Goal: Task Accomplishment & Management: Use online tool/utility

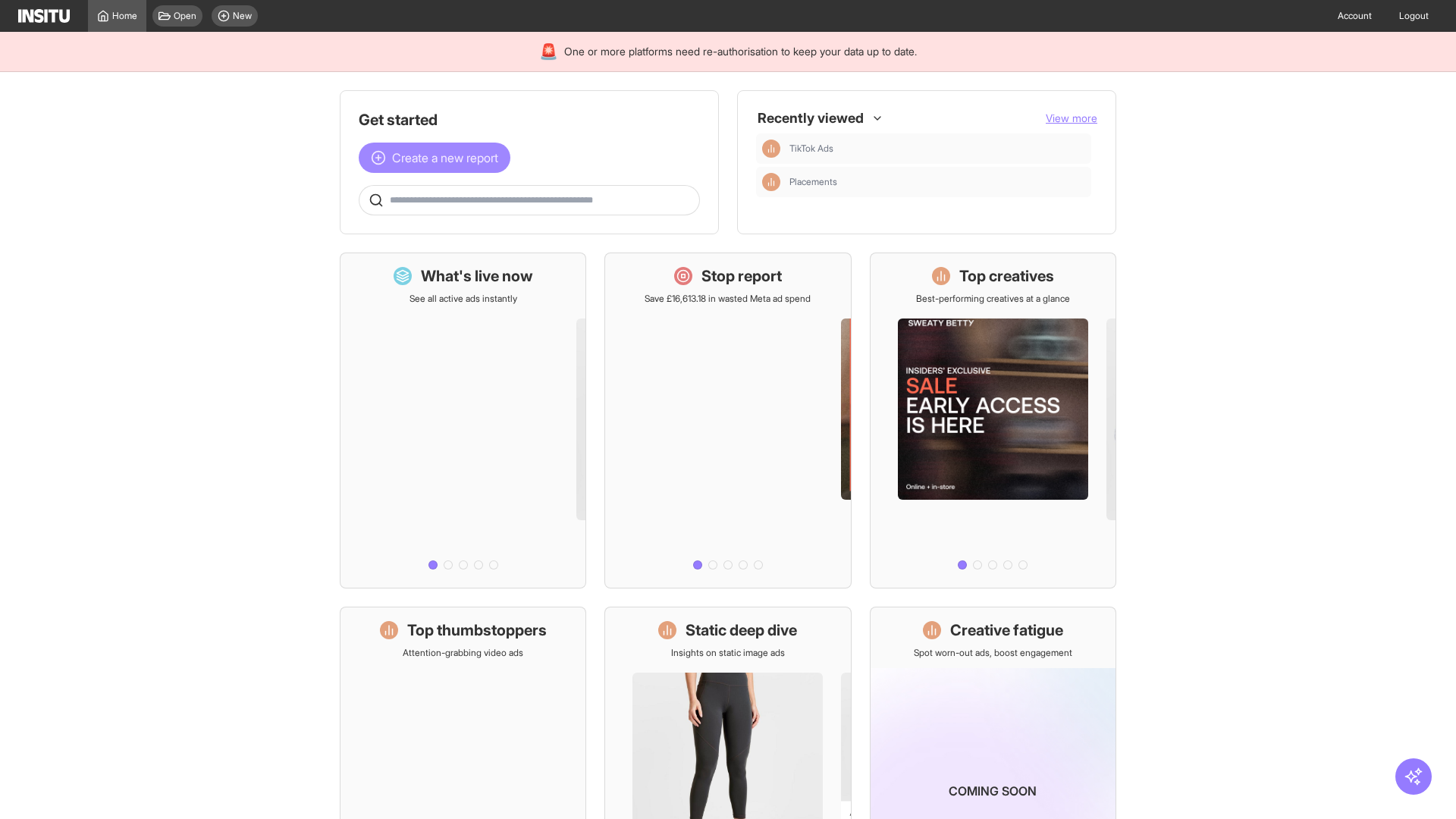
click at [438, 158] on span "Create a new report" at bounding box center [445, 158] width 106 height 19
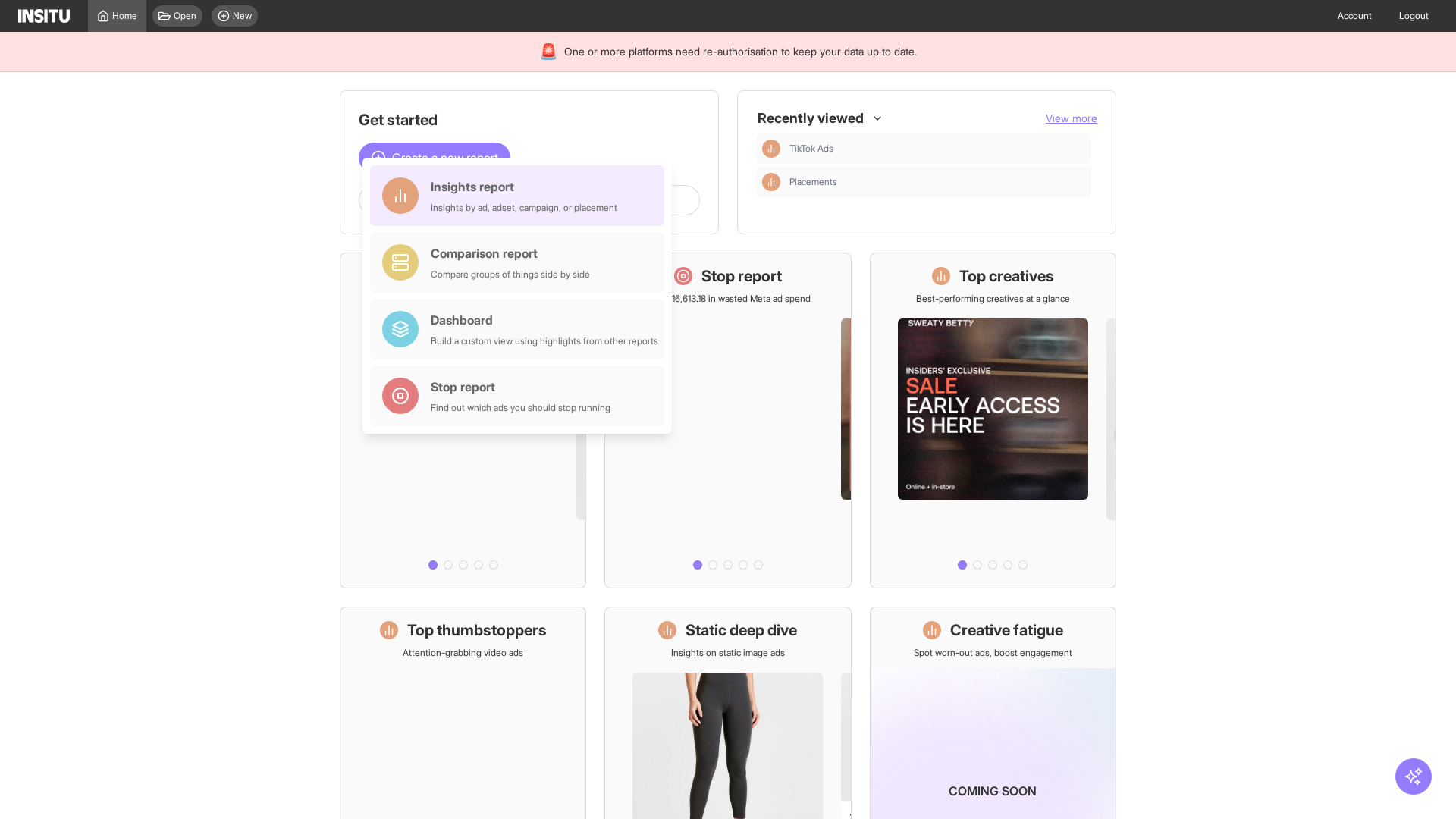
click at [521, 196] on div "Insights report Insights by ad, adset, campaign, or placement" at bounding box center [524, 195] width 187 height 36
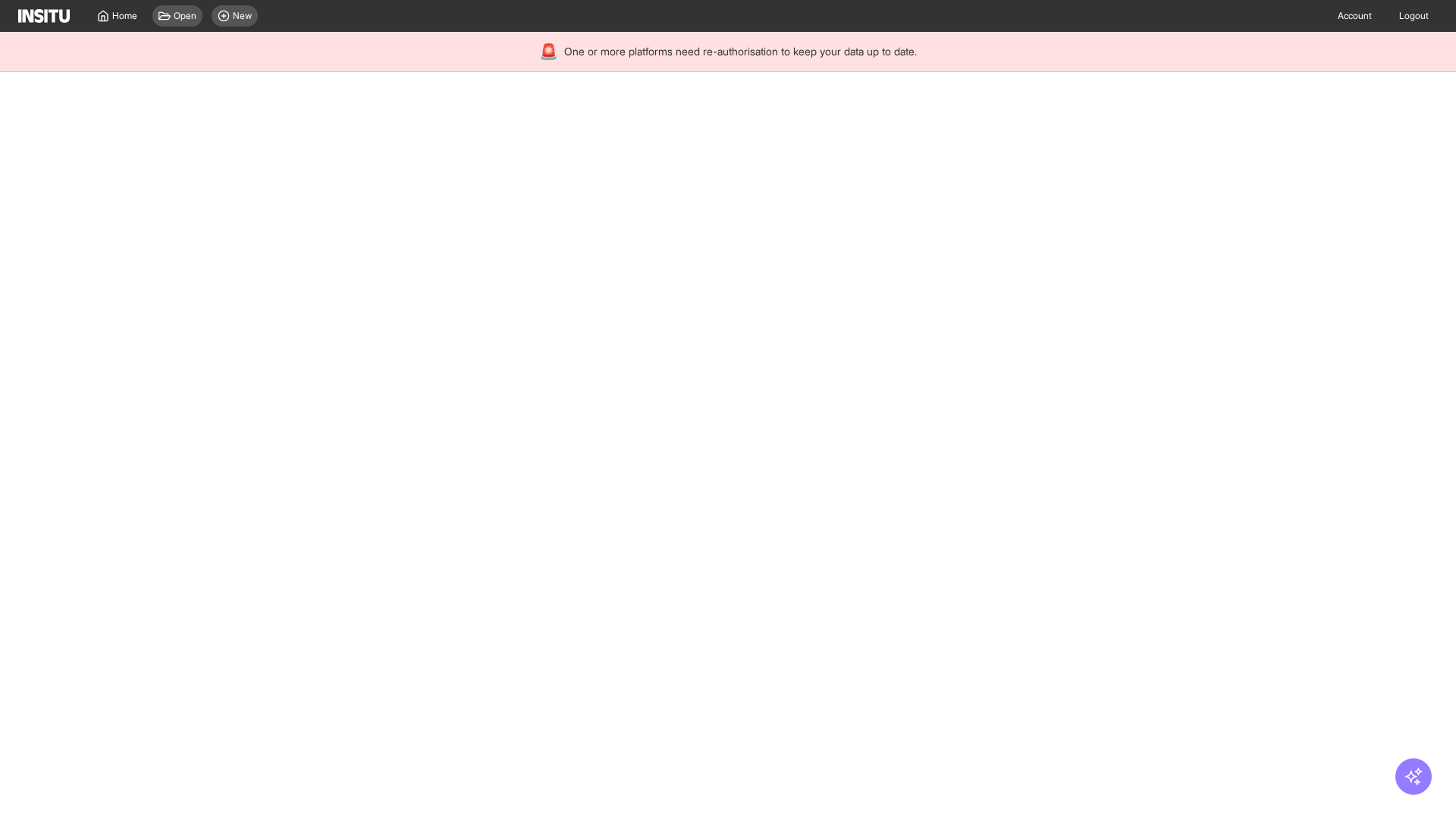
select select "**"
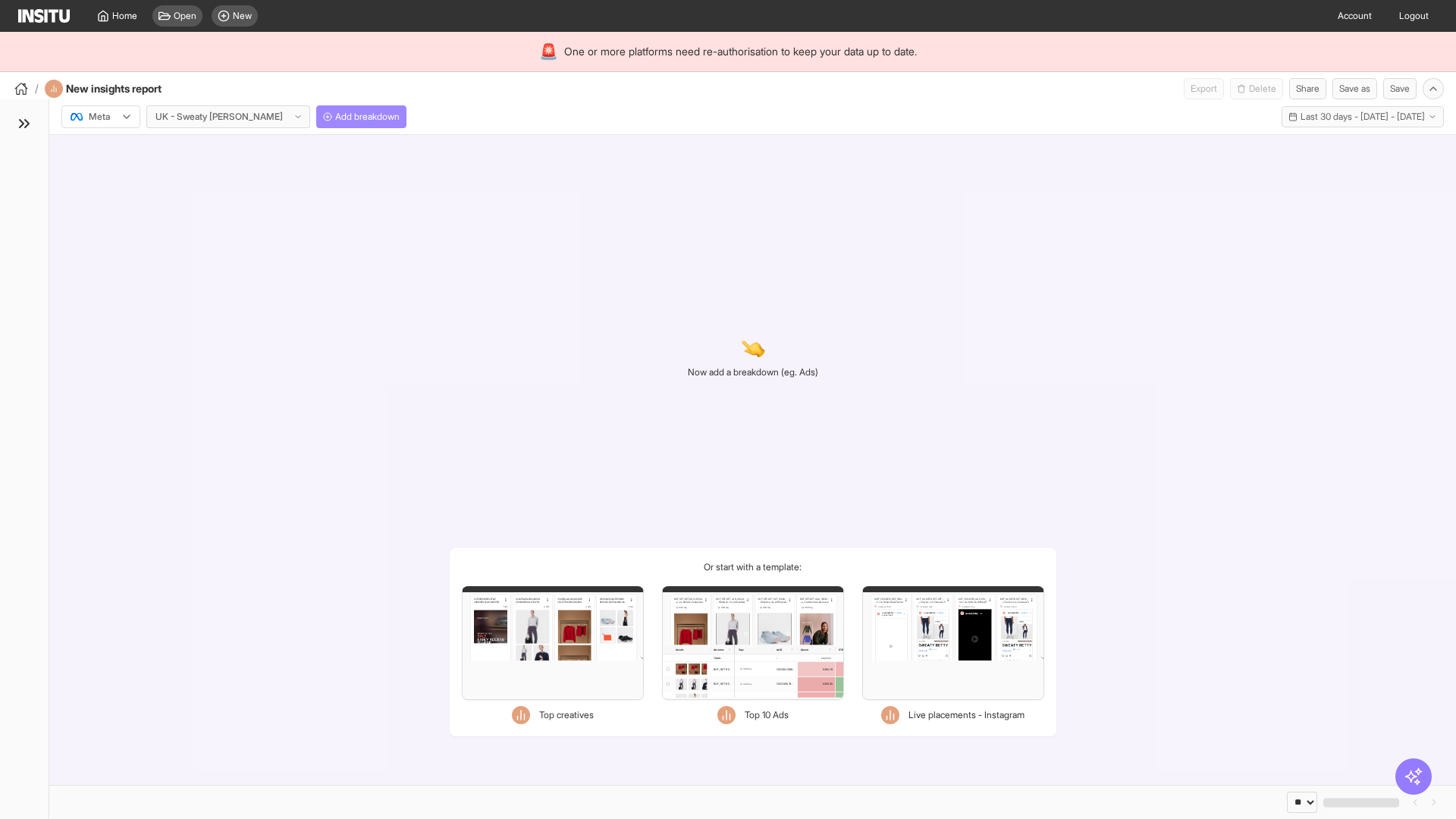
click at [335, 116] on span "Add breakdown" at bounding box center [367, 117] width 64 height 12
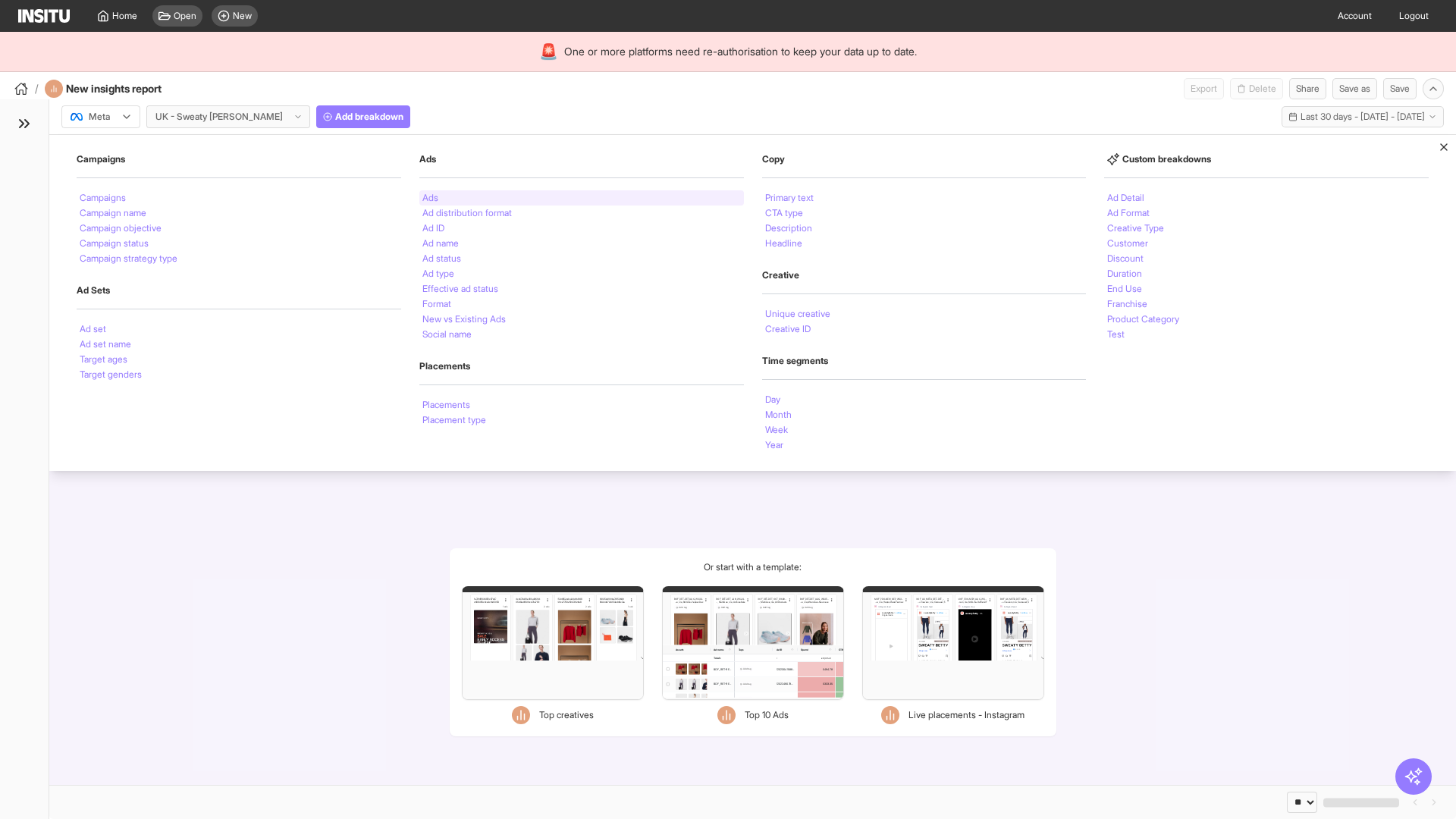
click at [430, 198] on li "Ads" at bounding box center [430, 197] width 16 height 9
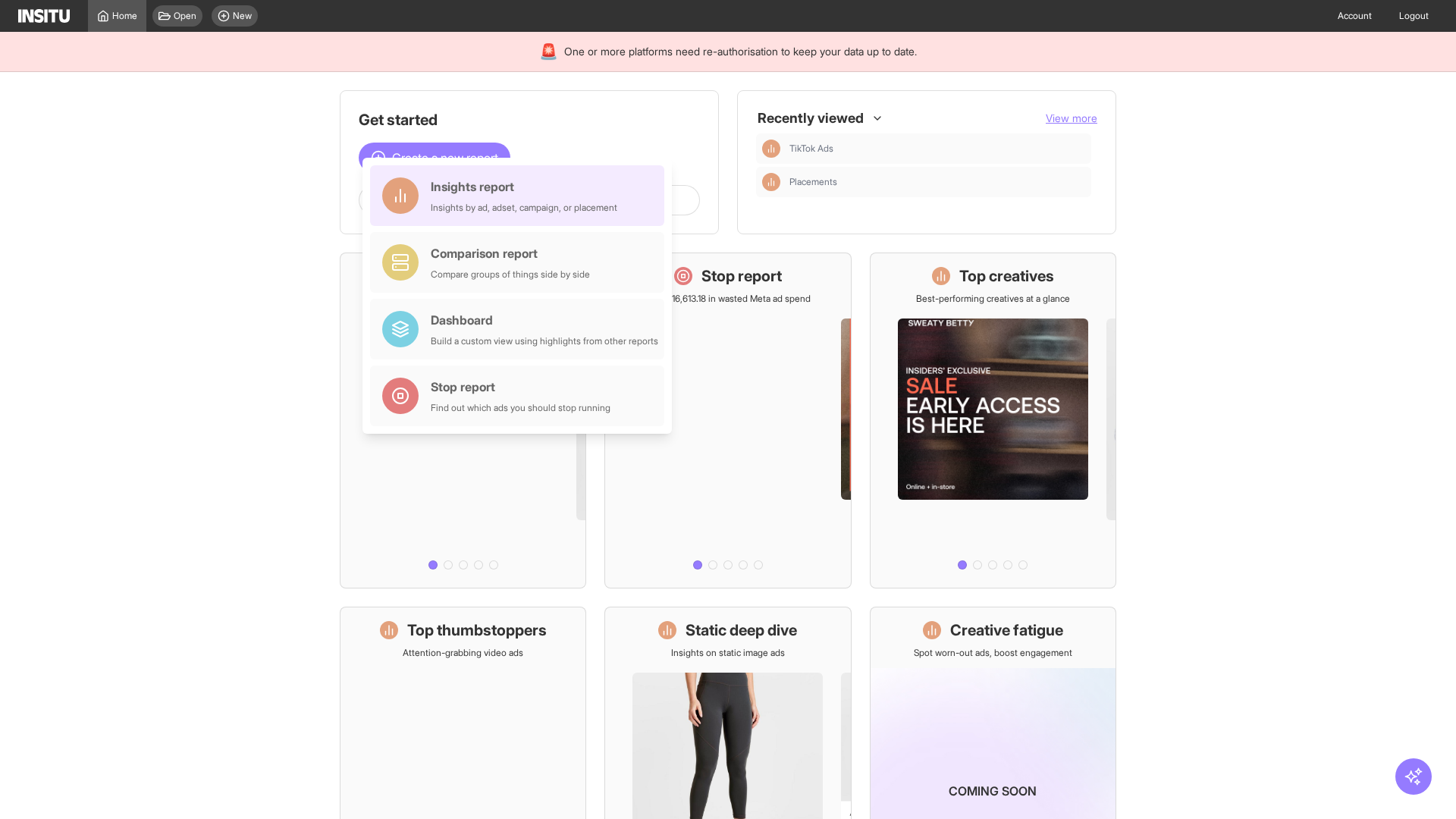
click at [521, 196] on div "Insights report Insights by ad, adset, campaign, or placement" at bounding box center [524, 195] width 187 height 36
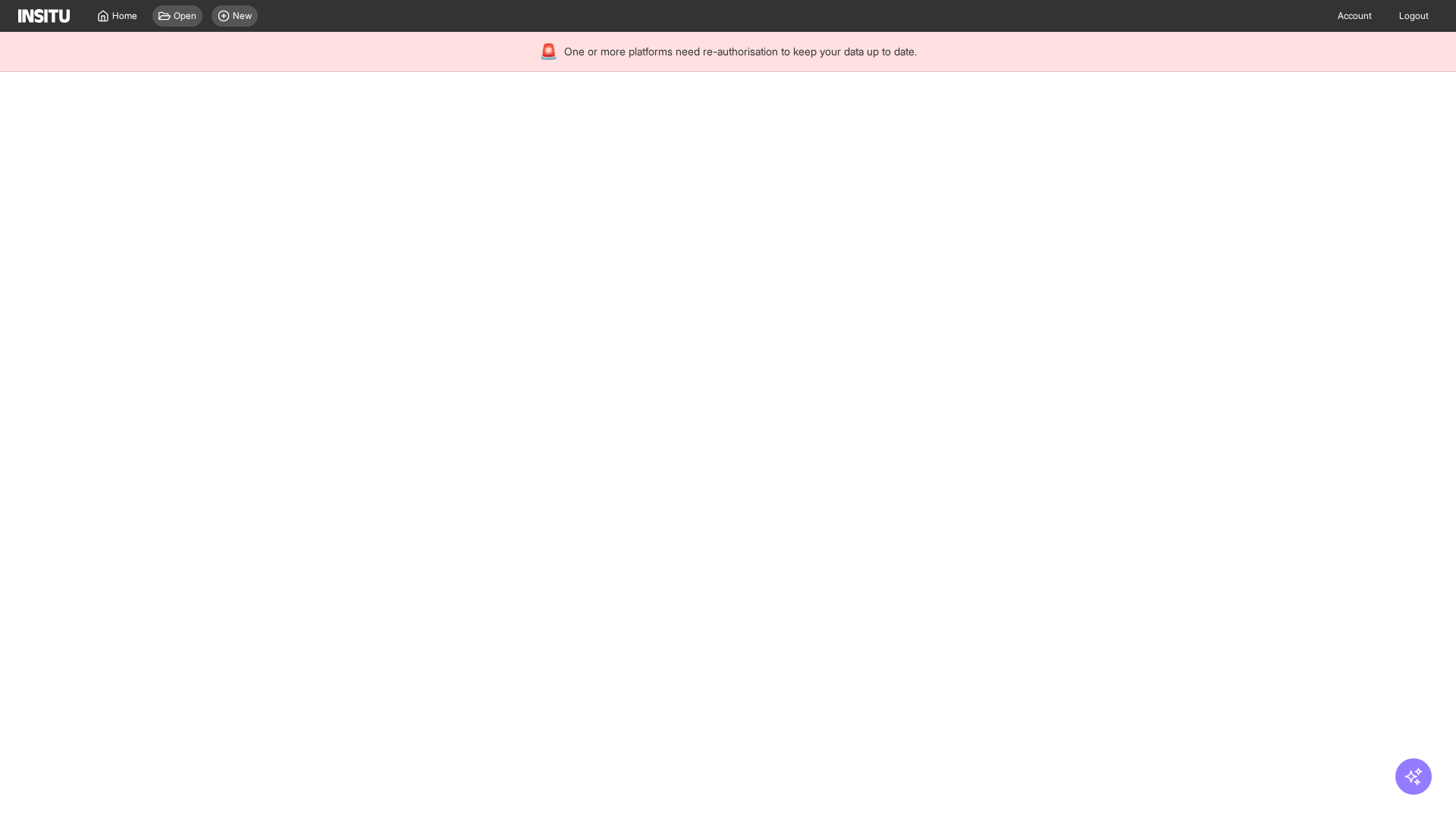
select select "**"
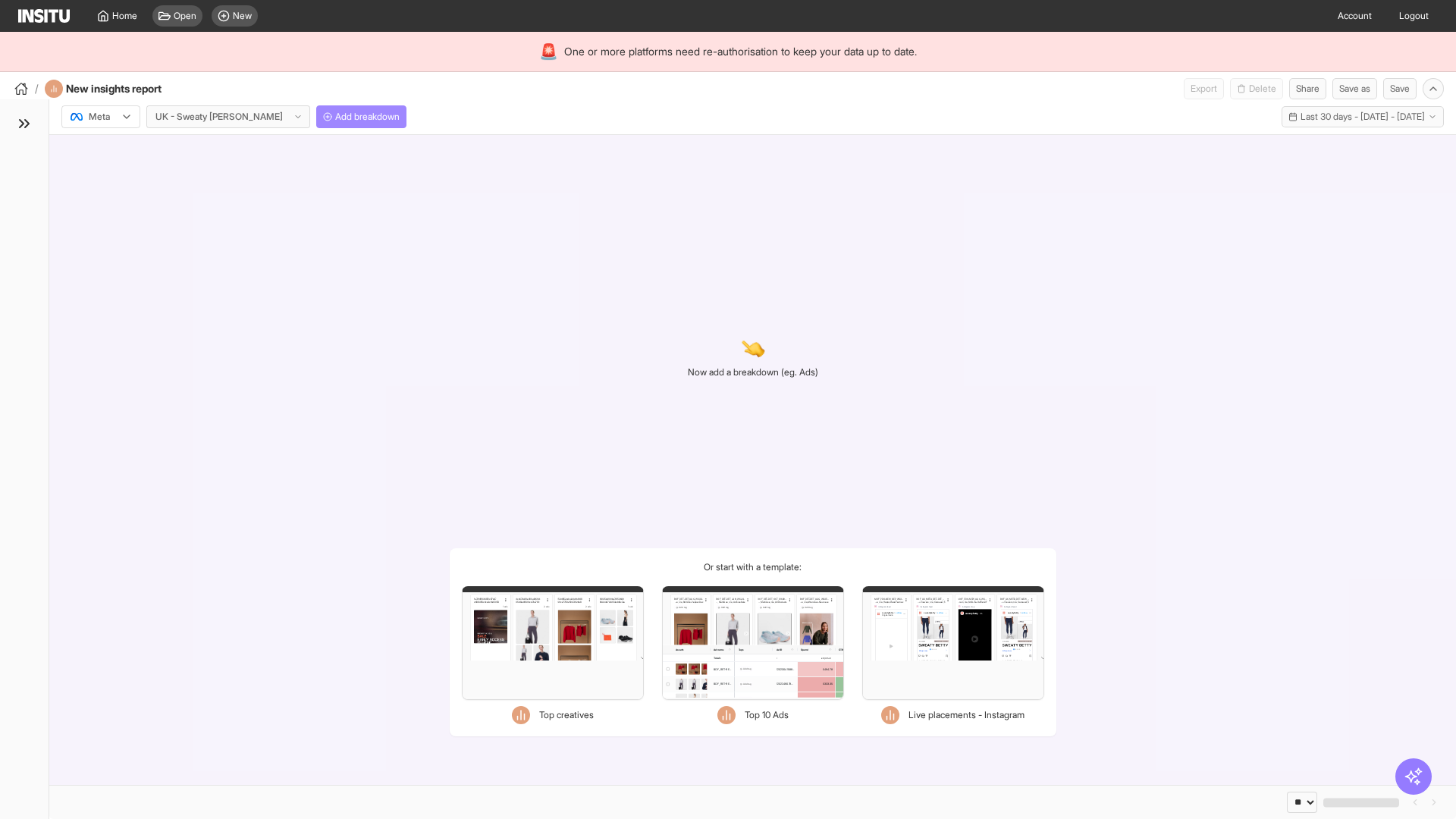
click at [335, 116] on span "Add breakdown" at bounding box center [367, 117] width 64 height 12
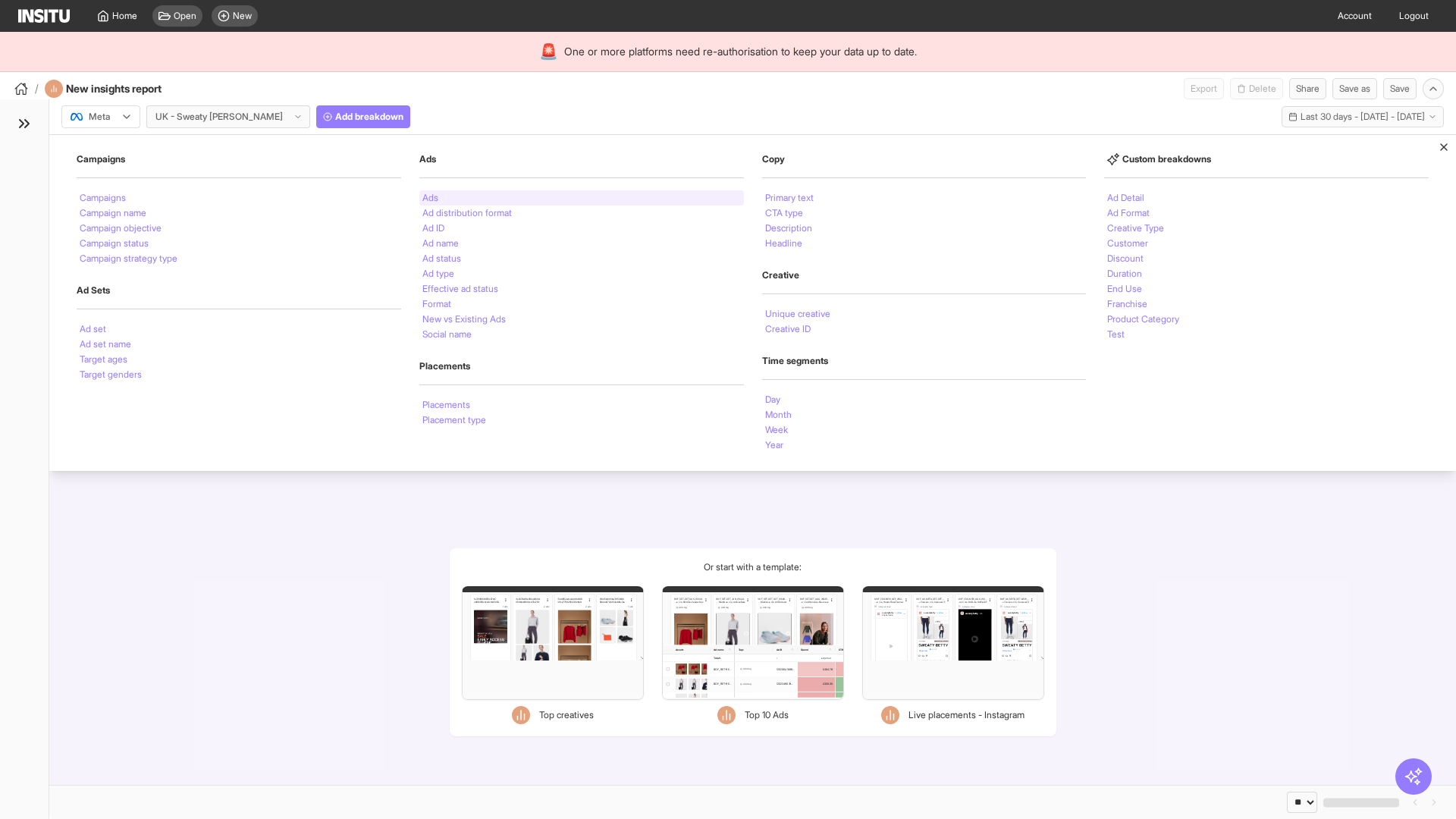
click at [430, 198] on li "Ads" at bounding box center [430, 197] width 16 height 9
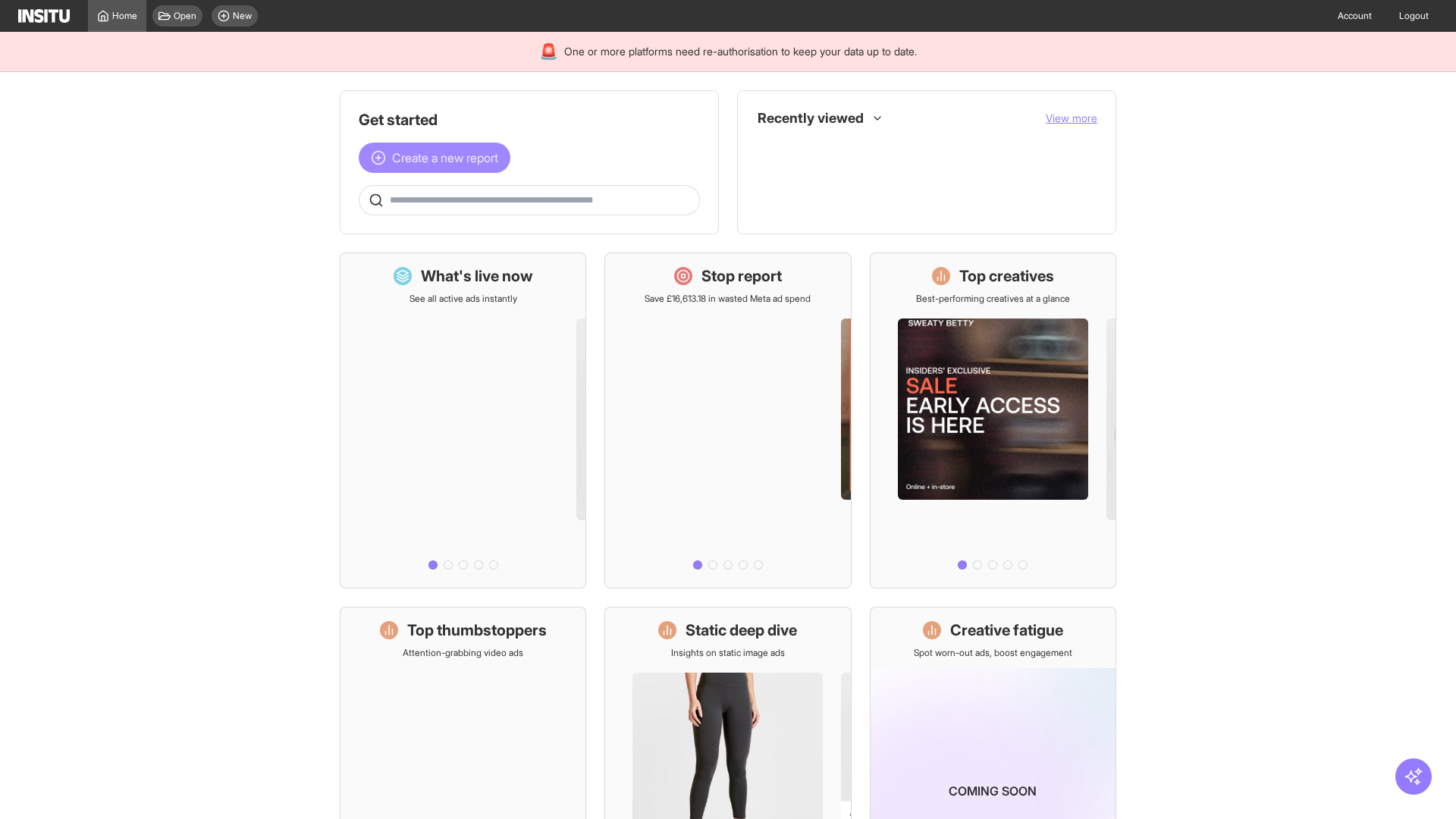
click at [438, 158] on span "Create a new report" at bounding box center [445, 158] width 106 height 19
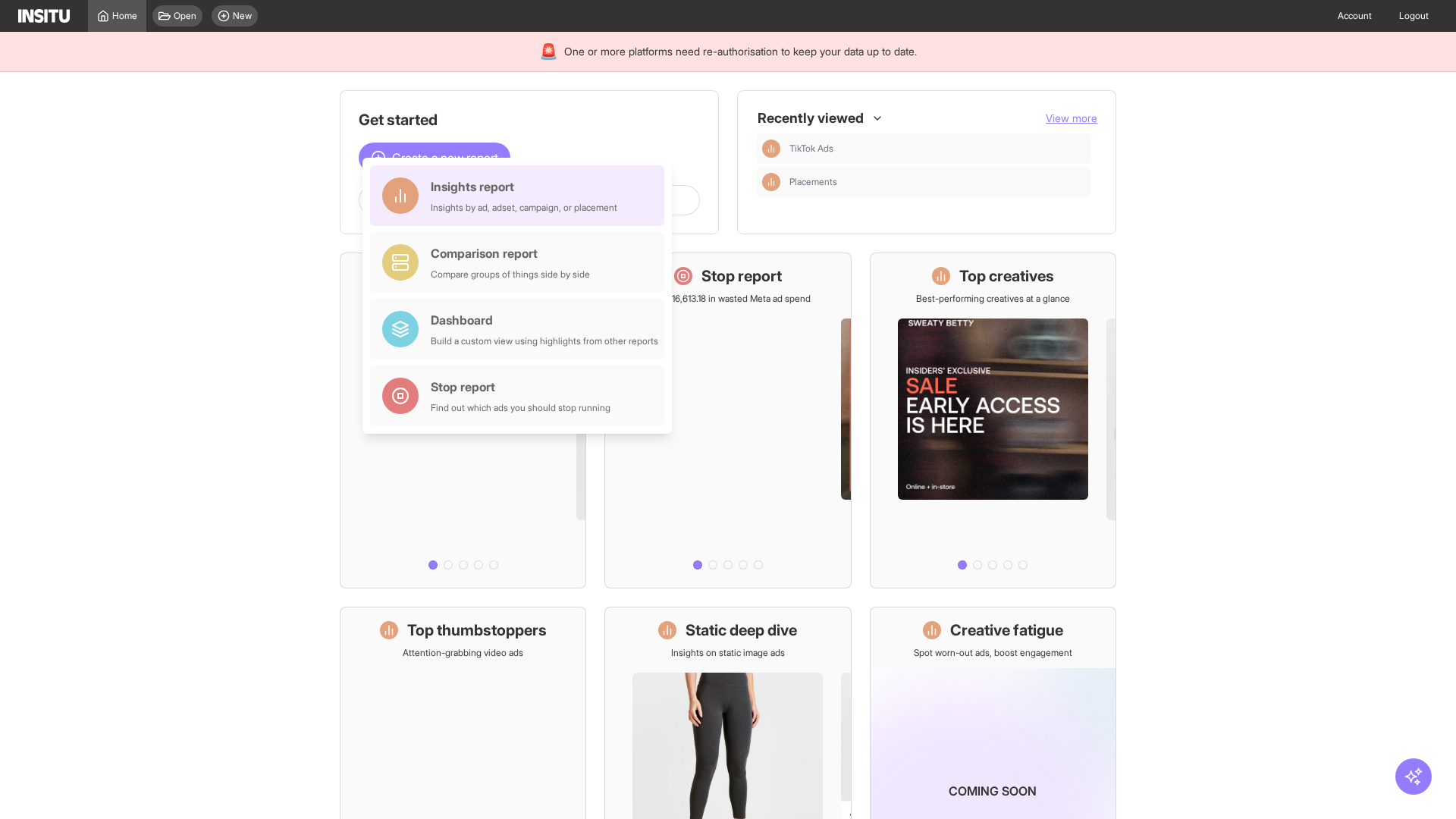
click at [521, 196] on div "Insights report Insights by ad, adset, campaign, or placement" at bounding box center [524, 195] width 187 height 36
